Goal: Navigation & Orientation: Find specific page/section

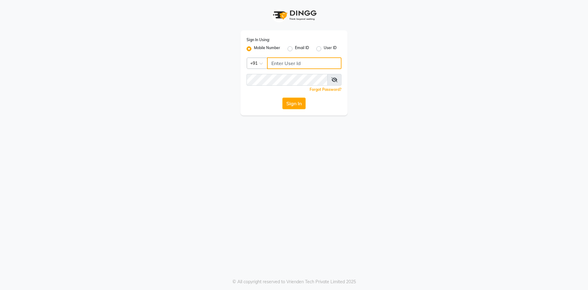
click at [279, 61] on input "Username" at bounding box center [304, 63] width 74 height 12
type input "6202268257"
click at [302, 167] on div "Sign In Using: Mobile Number Email ID User ID Country Code × [PHONE_NUMBER] Rem…" at bounding box center [294, 145] width 588 height 290
click at [292, 105] on button "Sign In" at bounding box center [294, 103] width 23 height 12
